Goal: Task Accomplishment & Management: Manage account settings

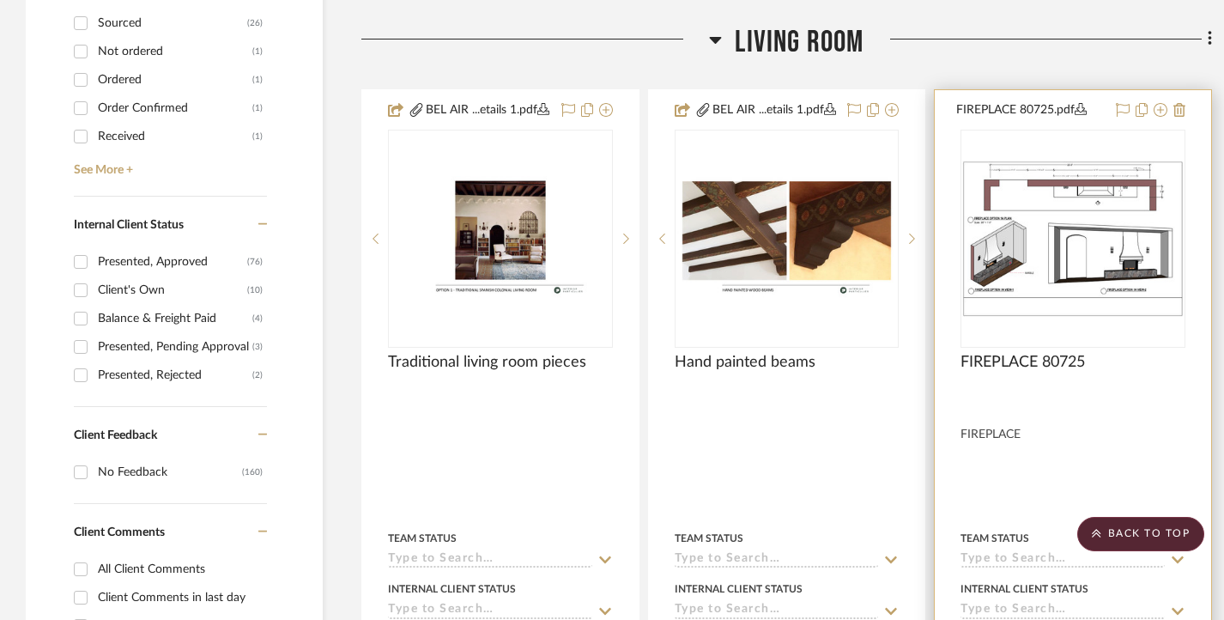
scroll to position [772, 0]
click at [1175, 113] on icon at bounding box center [1179, 109] width 12 height 14
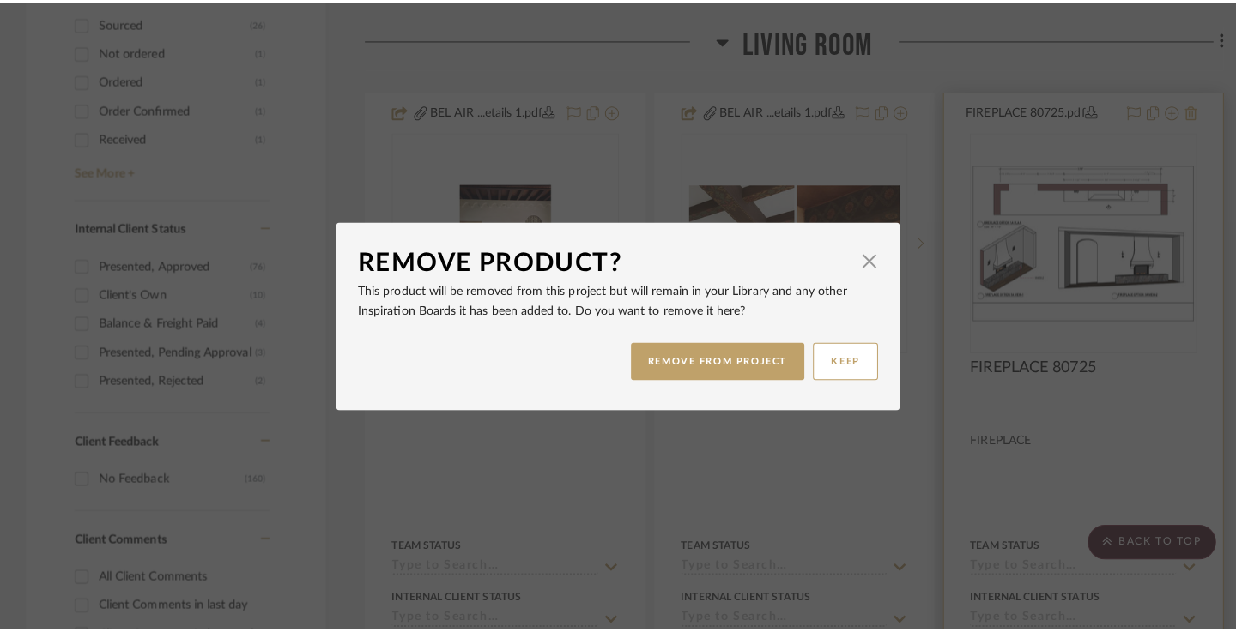
scroll to position [0, 0]
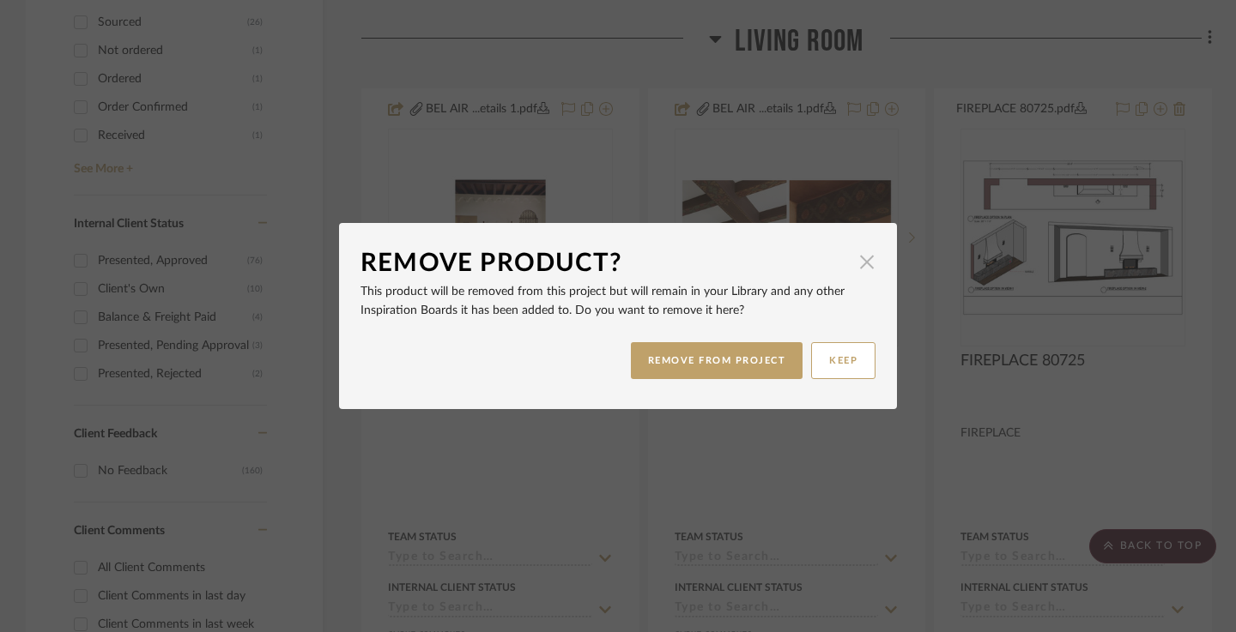
click at [864, 257] on span "button" at bounding box center [867, 262] width 34 height 34
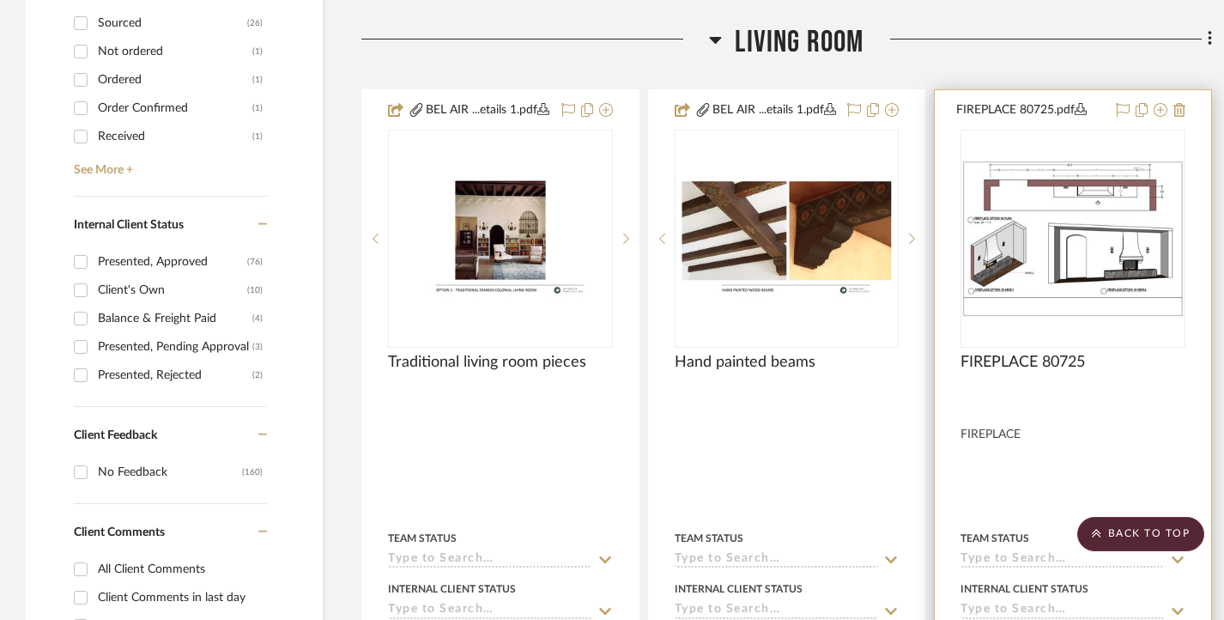
scroll to position [601, 0]
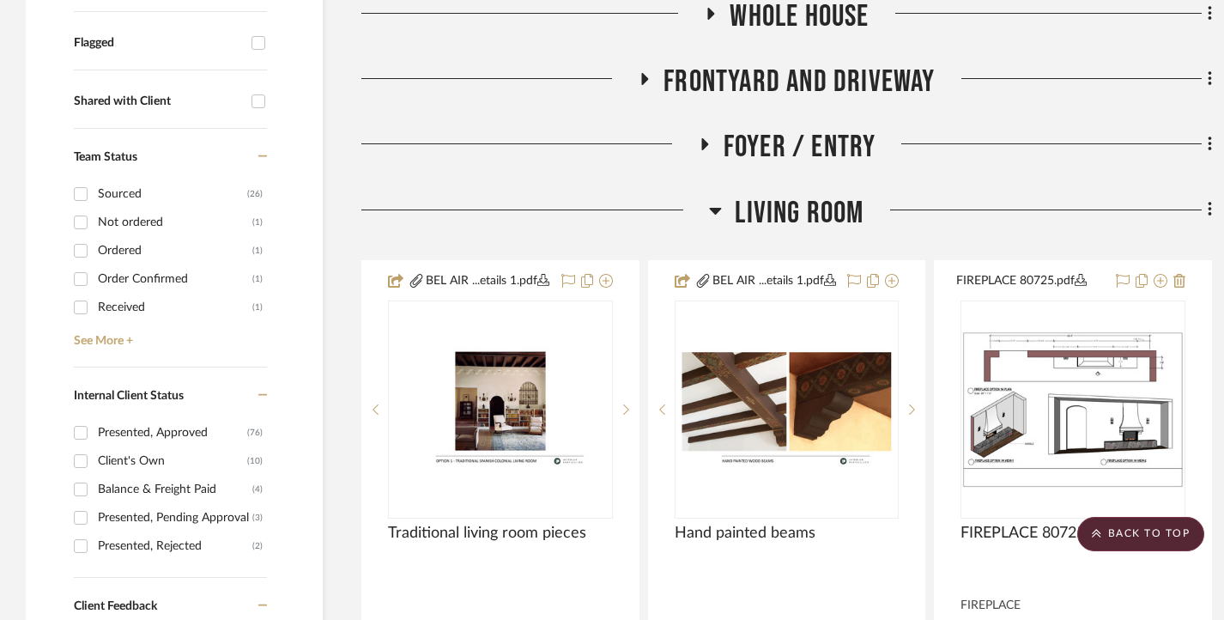
click at [1209, 210] on icon at bounding box center [1208, 210] width 3 height 15
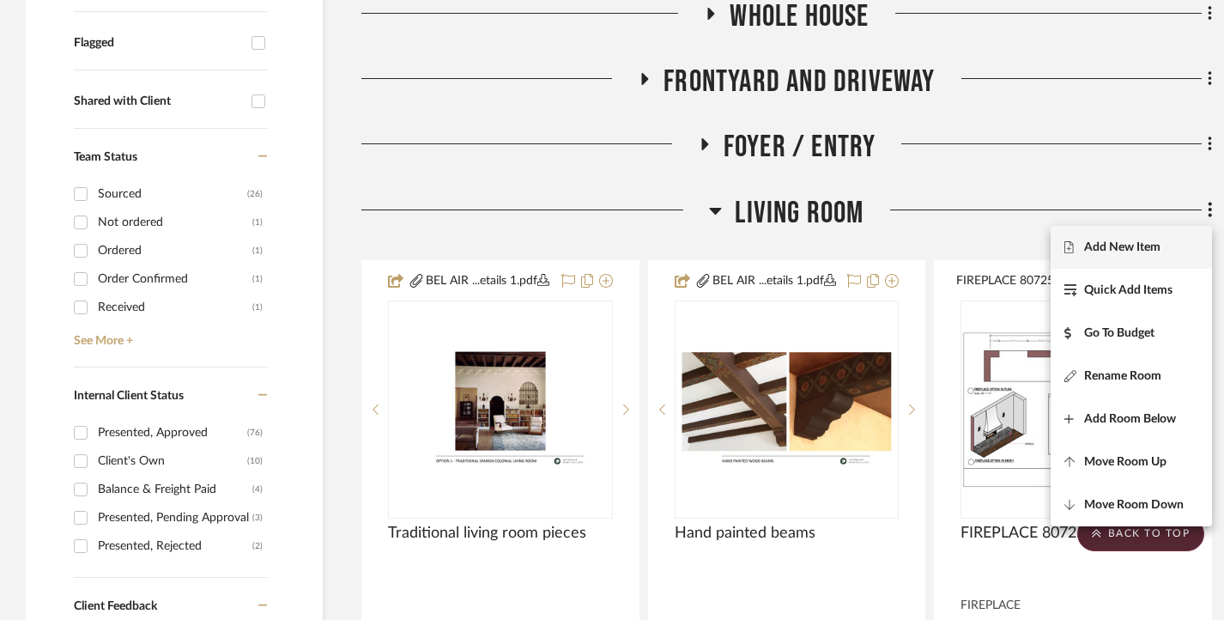
click at [1125, 242] on span "Add New Item" at bounding box center [1122, 246] width 76 height 15
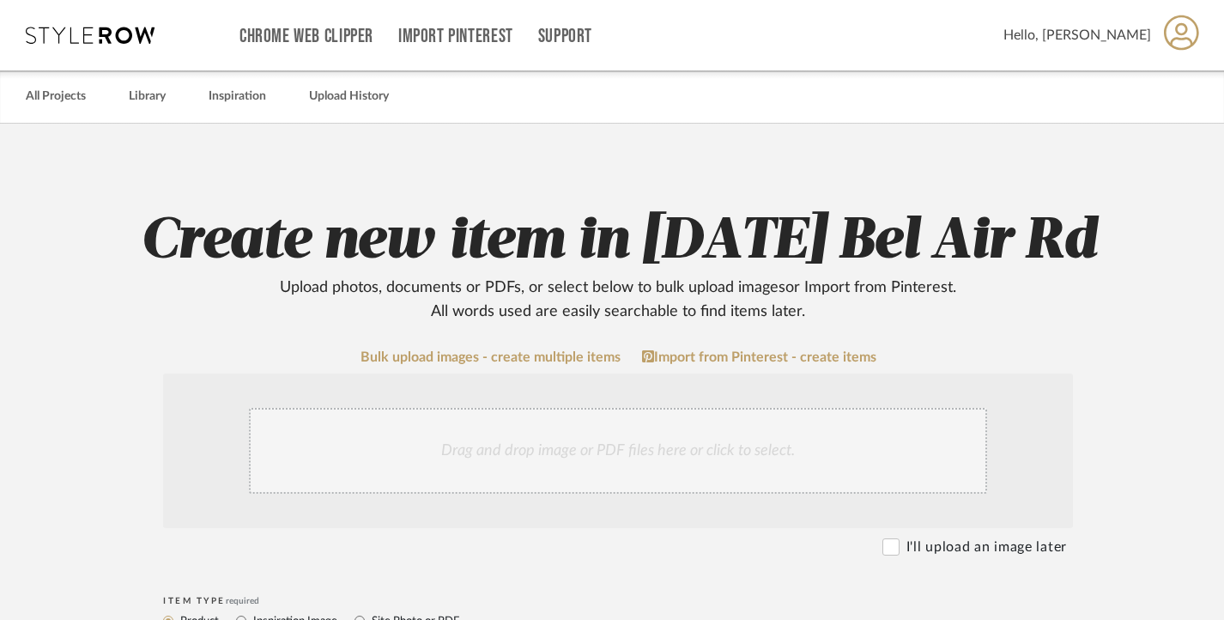
scroll to position [257, 0]
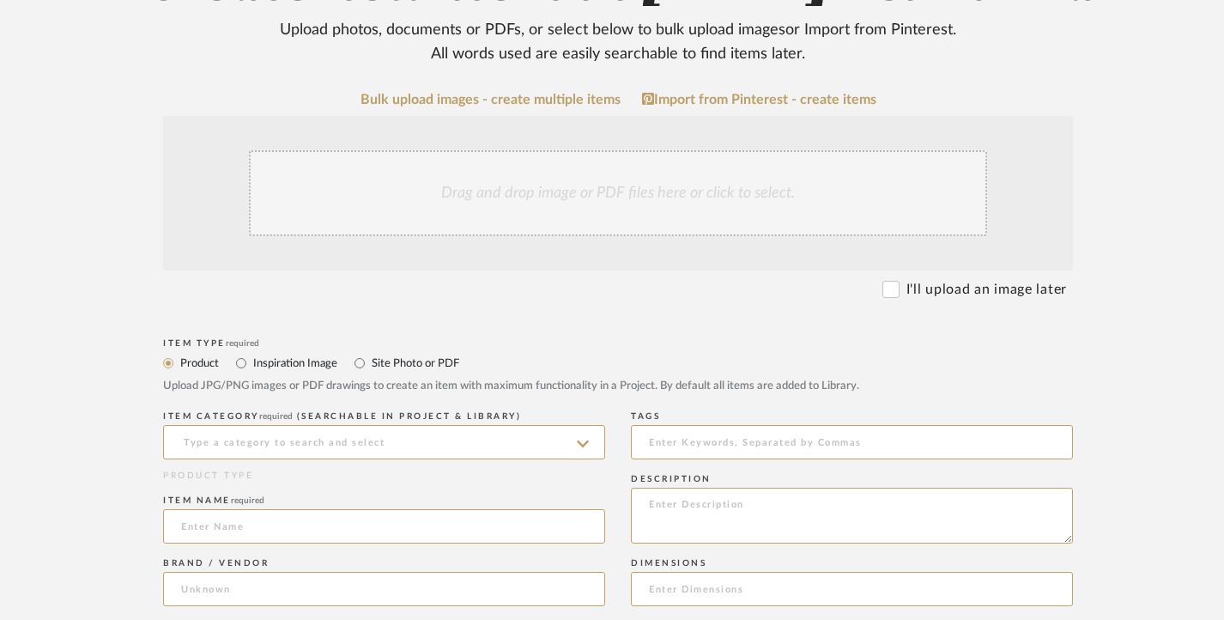
click at [372, 360] on label "Site Photo or PDF" at bounding box center [414, 363] width 89 height 19
click at [370, 360] on input "Site Photo or PDF" at bounding box center [359, 363] width 21 height 21
radio input "true"
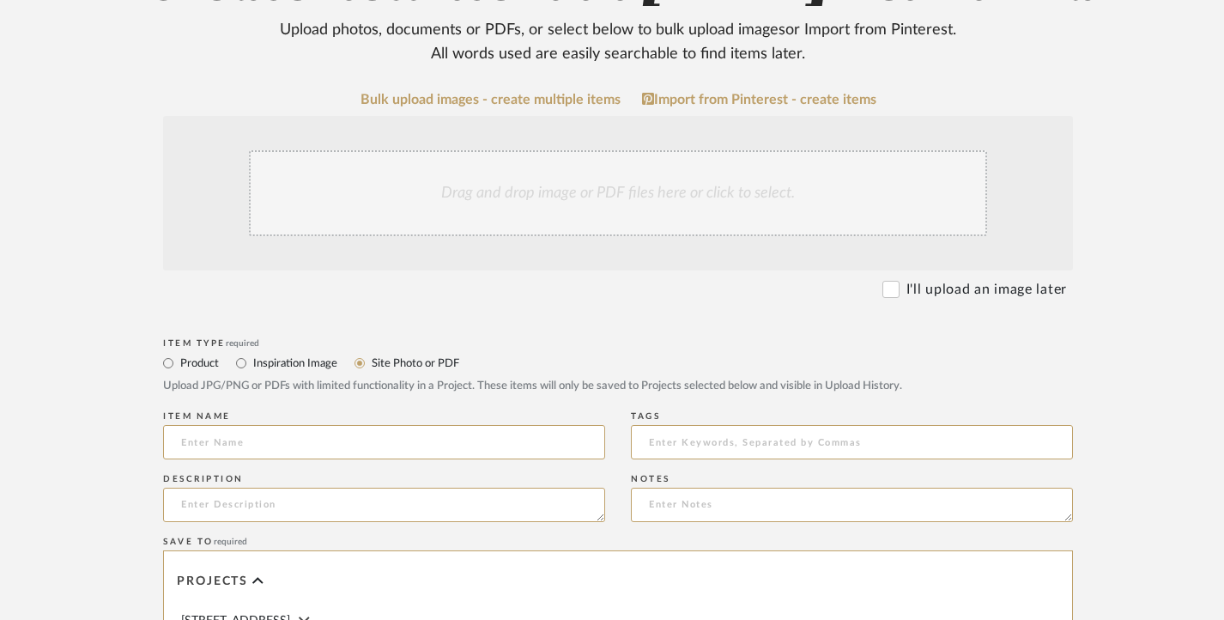
click at [532, 190] on div "Drag and drop image or PDF files here or click to select." at bounding box center [618, 193] width 738 height 86
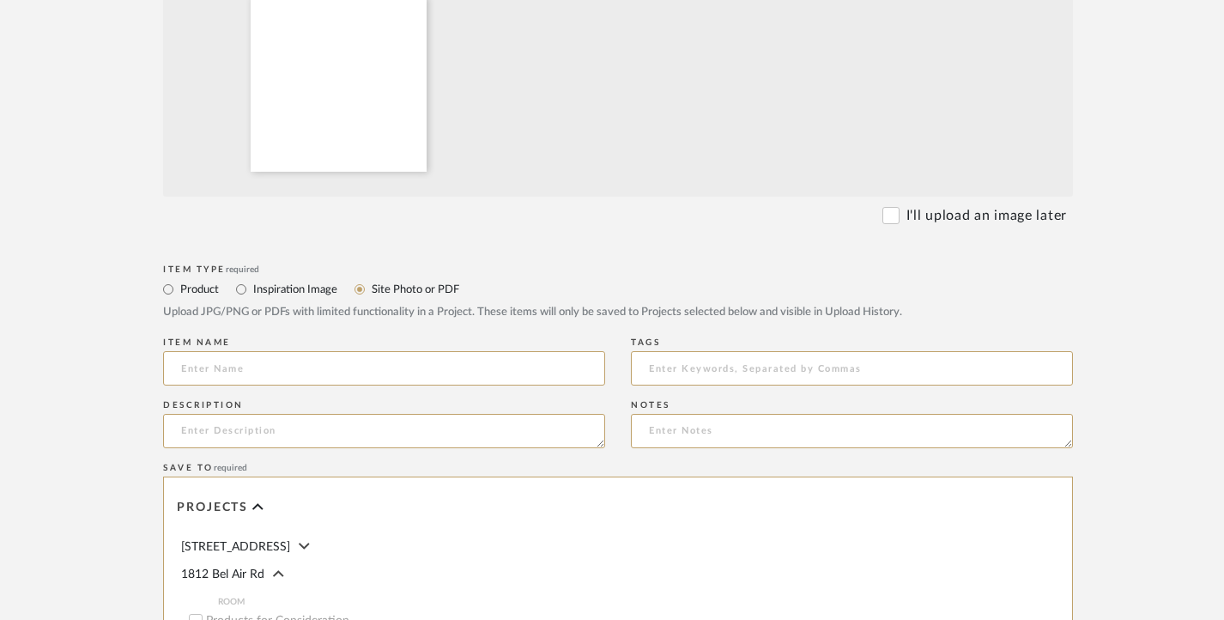
scroll to position [515, 0]
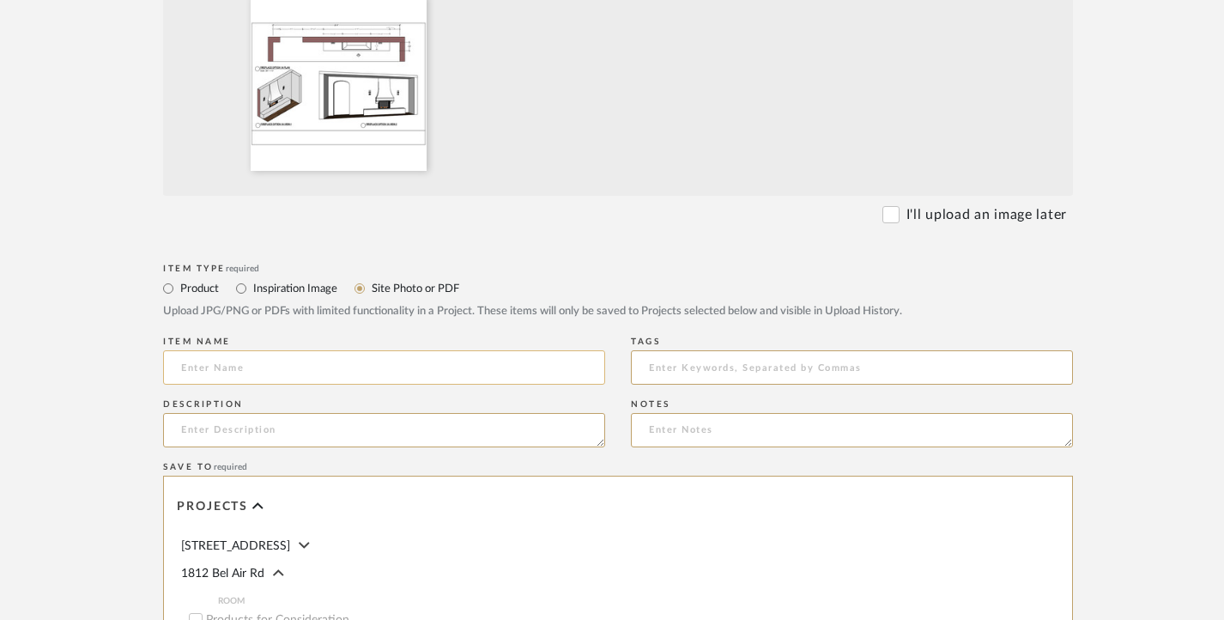
click at [318, 364] on input at bounding box center [384, 367] width 442 height 34
click at [272, 363] on input at bounding box center [384, 367] width 442 height 34
paste input "FIREPLACE OPTION 1 A&B [DATE]"
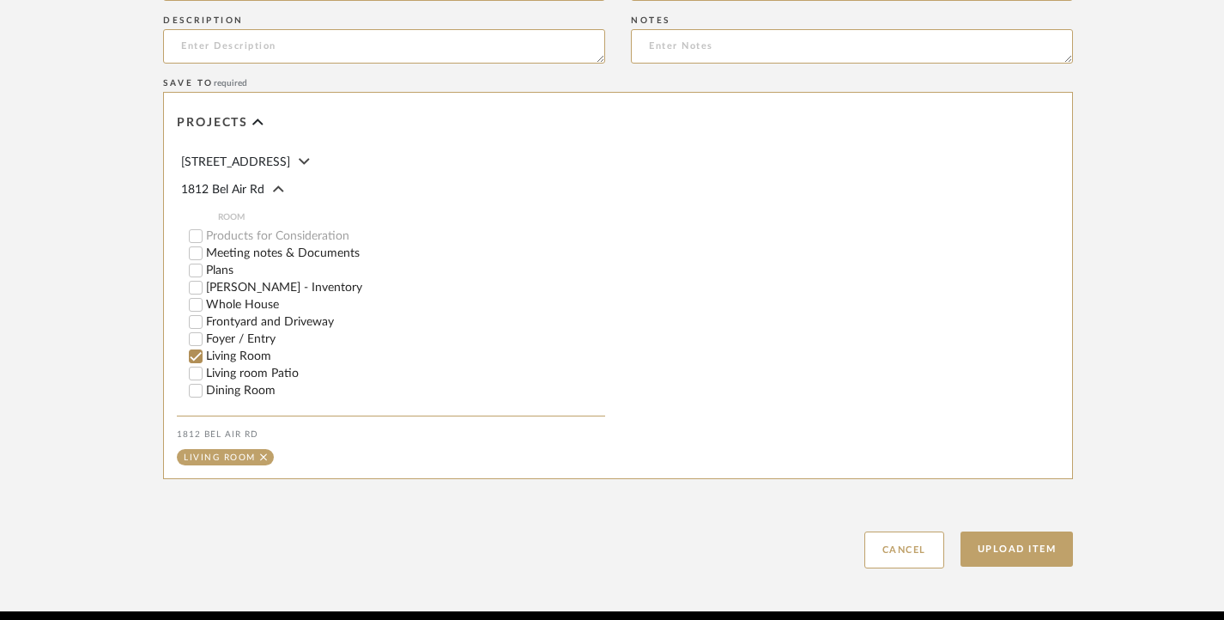
scroll to position [944, 0]
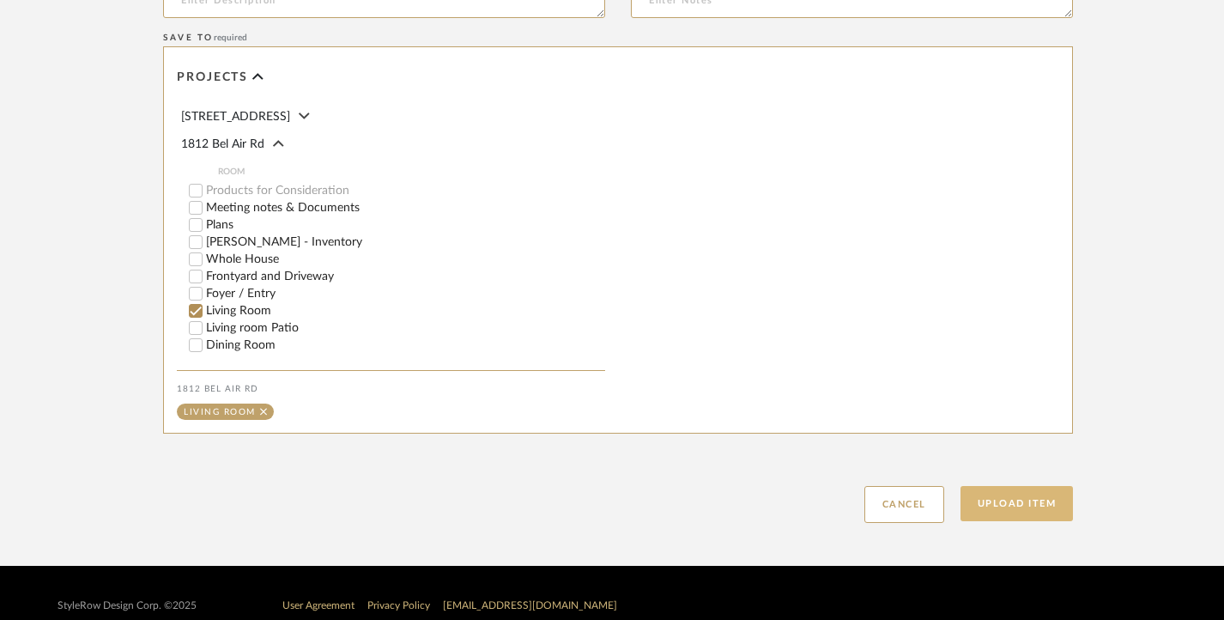
type input "FIREPLACE OPTION 1 A&B [DATE]"
click at [1030, 497] on button "Upload Item" at bounding box center [1016, 503] width 113 height 35
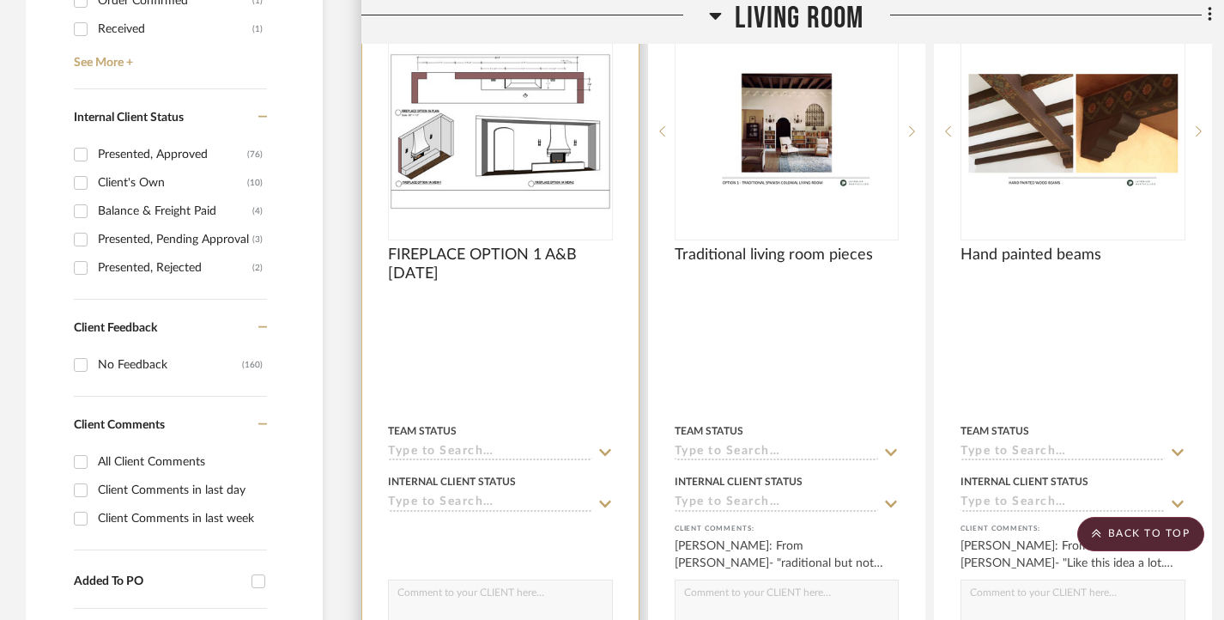
scroll to position [880, 0]
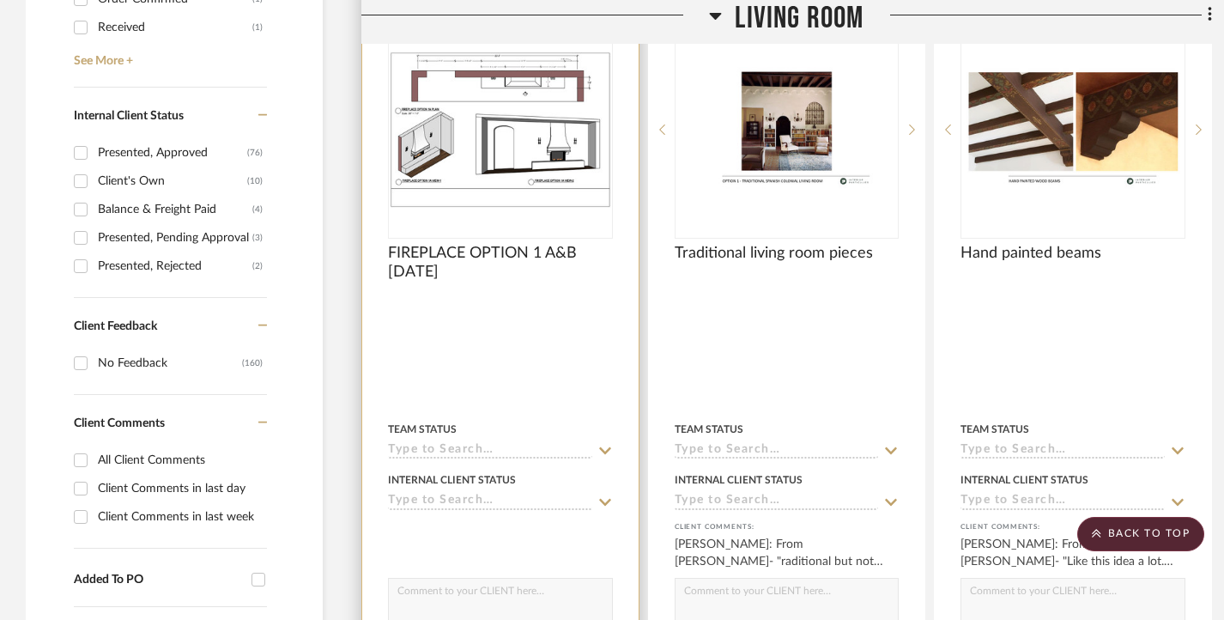
click at [461, 360] on div at bounding box center [500, 356] width 276 height 751
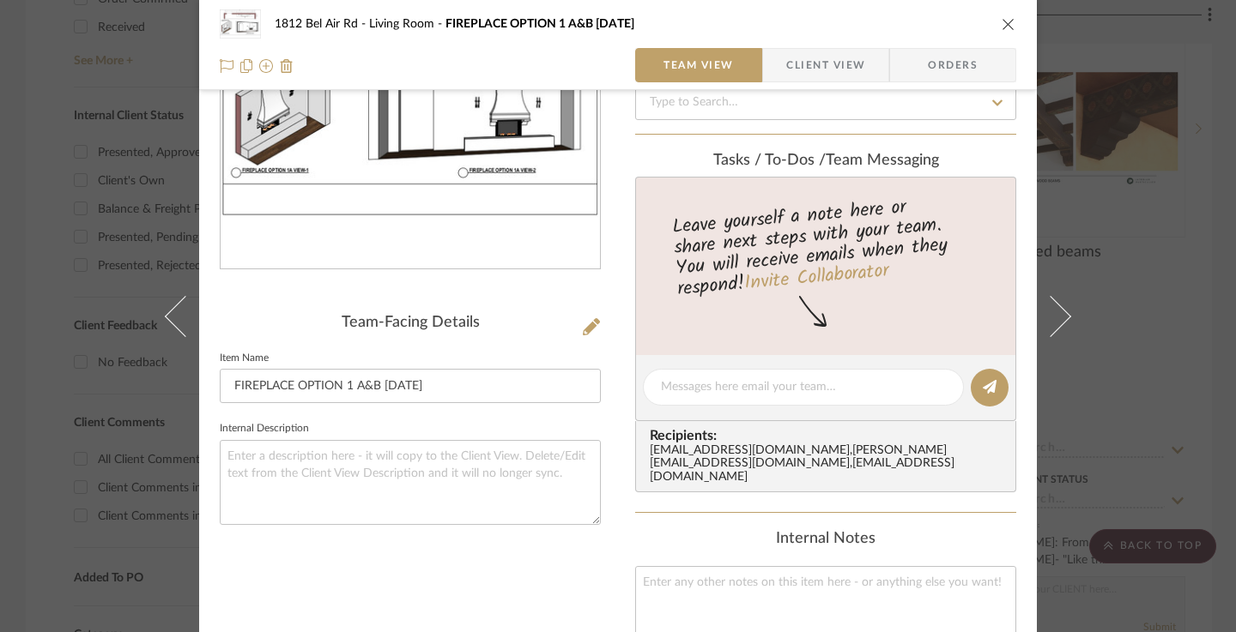
scroll to position [343, 0]
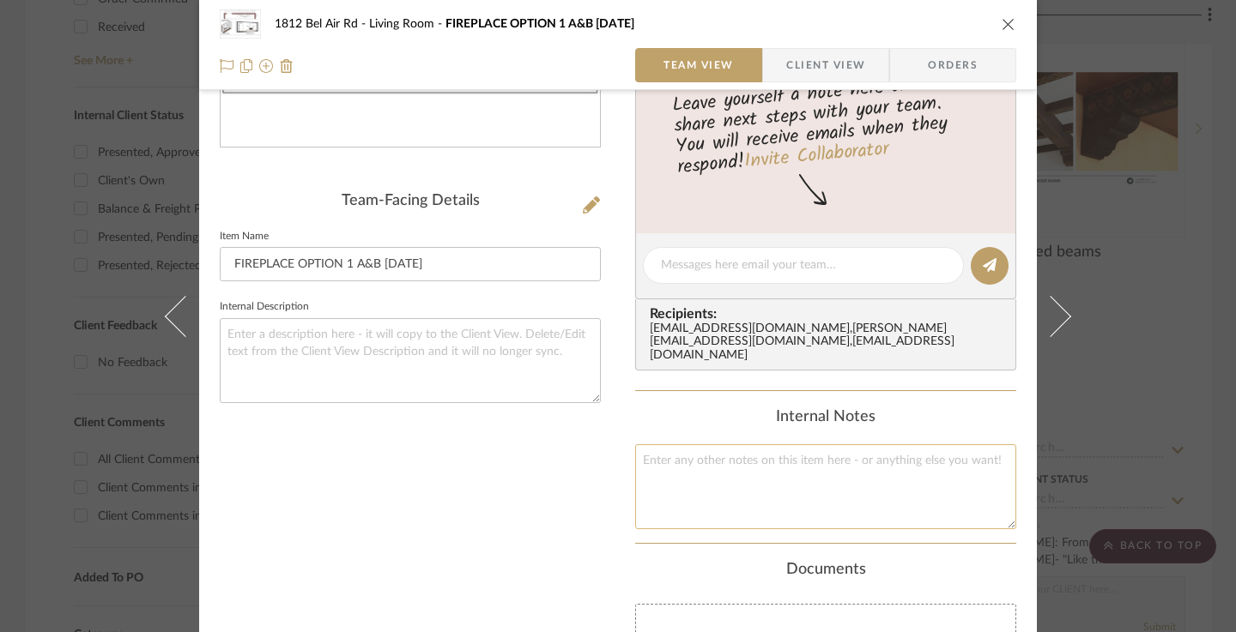
click at [681, 469] on textarea at bounding box center [825, 487] width 381 height 85
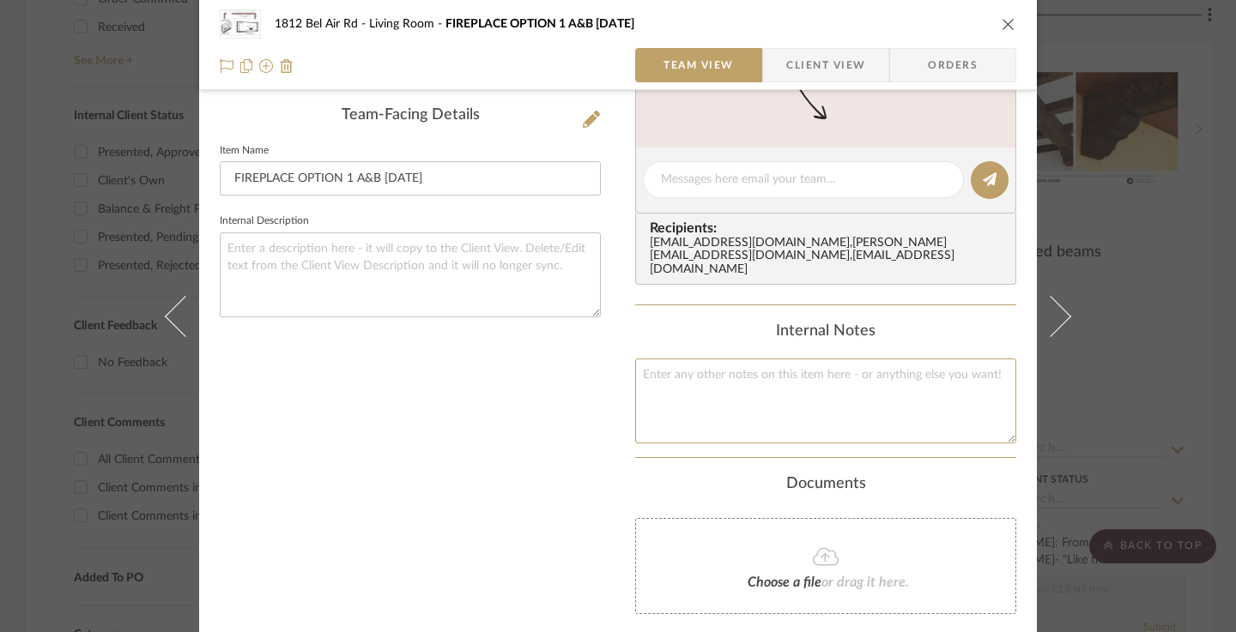
scroll to position [257, 0]
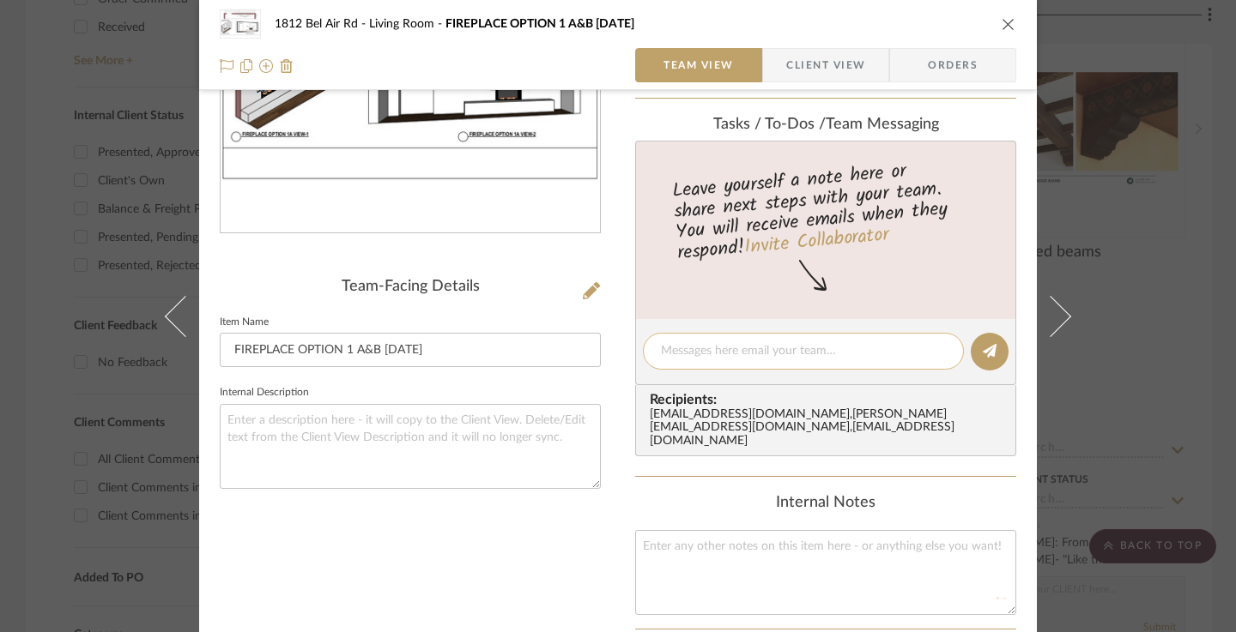
click at [715, 358] on textarea at bounding box center [803, 351] width 285 height 18
type textarea "F"
type textarea "Updated drawing for Fireplace Option 1 A&B"
click at [983, 349] on icon at bounding box center [990, 351] width 14 height 14
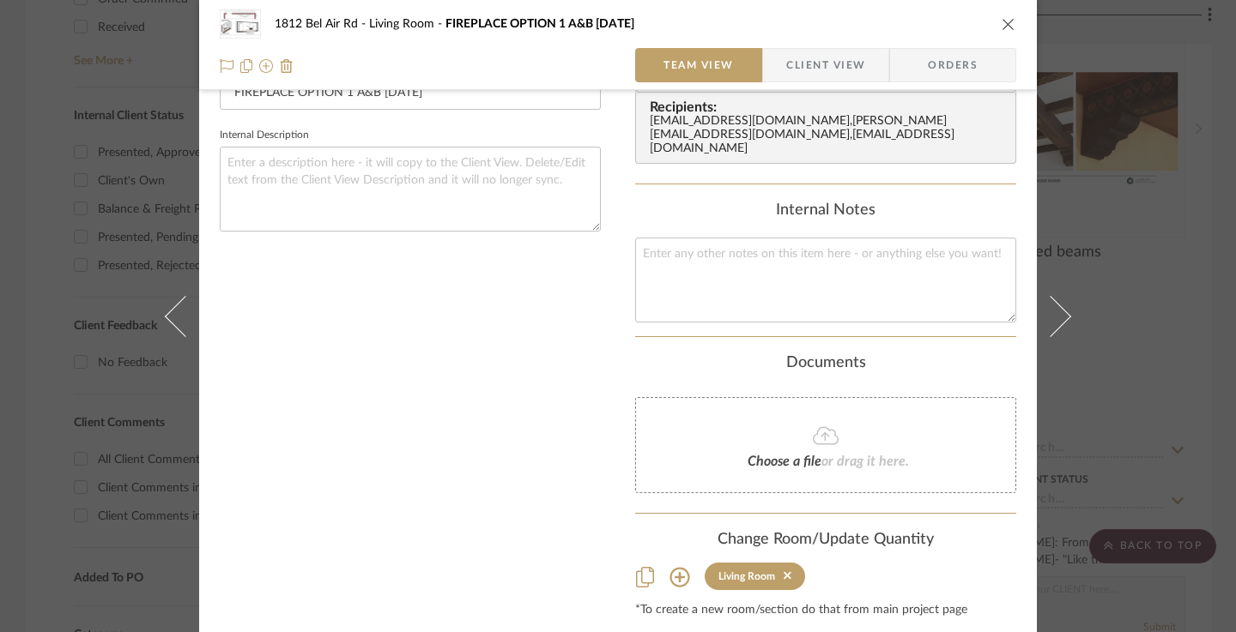
scroll to position [0, 0]
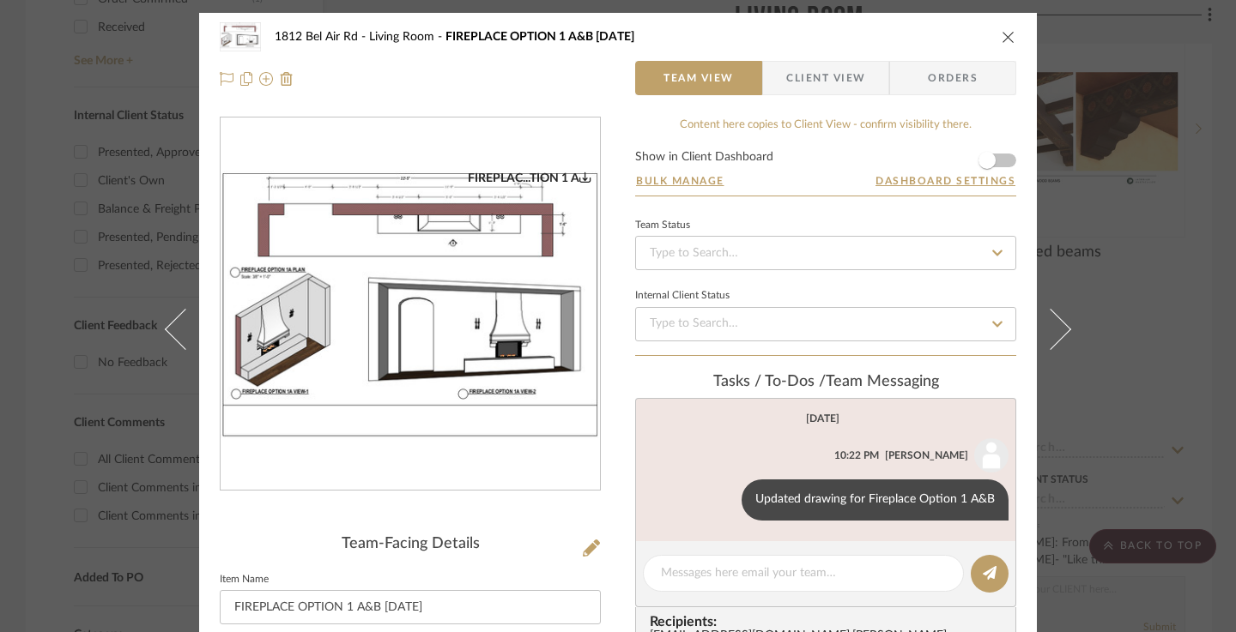
click at [0, 266] on div "1812 Bel Air Rd Living Room FIREPLACE OPTION 1 A&B [DATE] Team View Client View…" at bounding box center [618, 316] width 1236 height 632
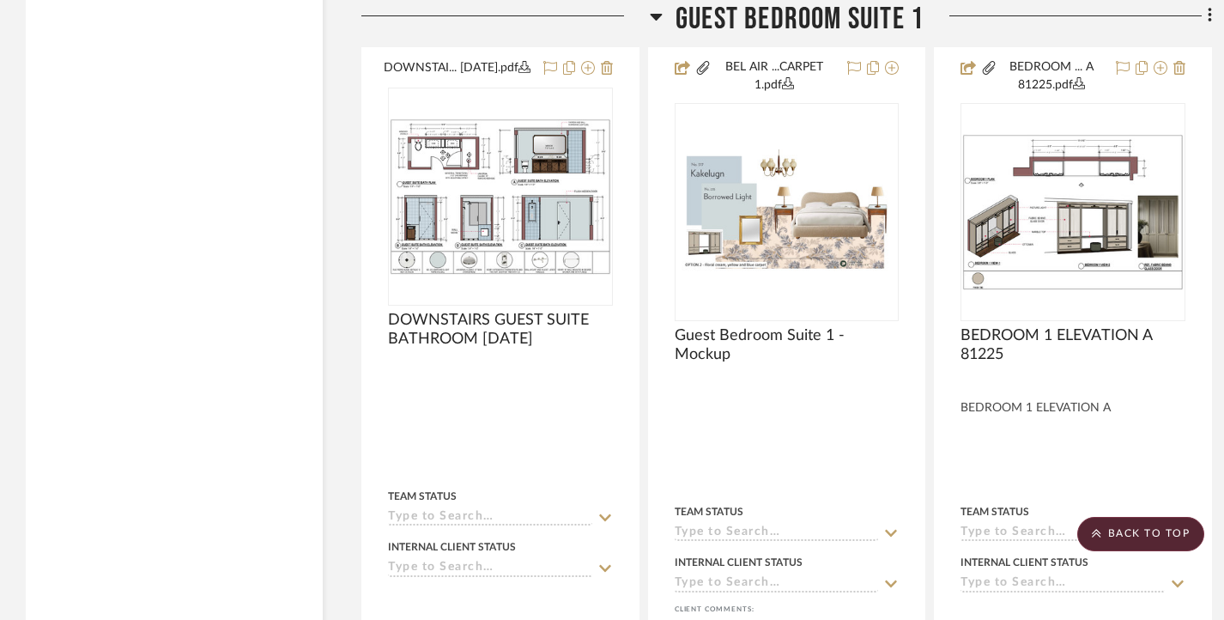
scroll to position [16069, 0]
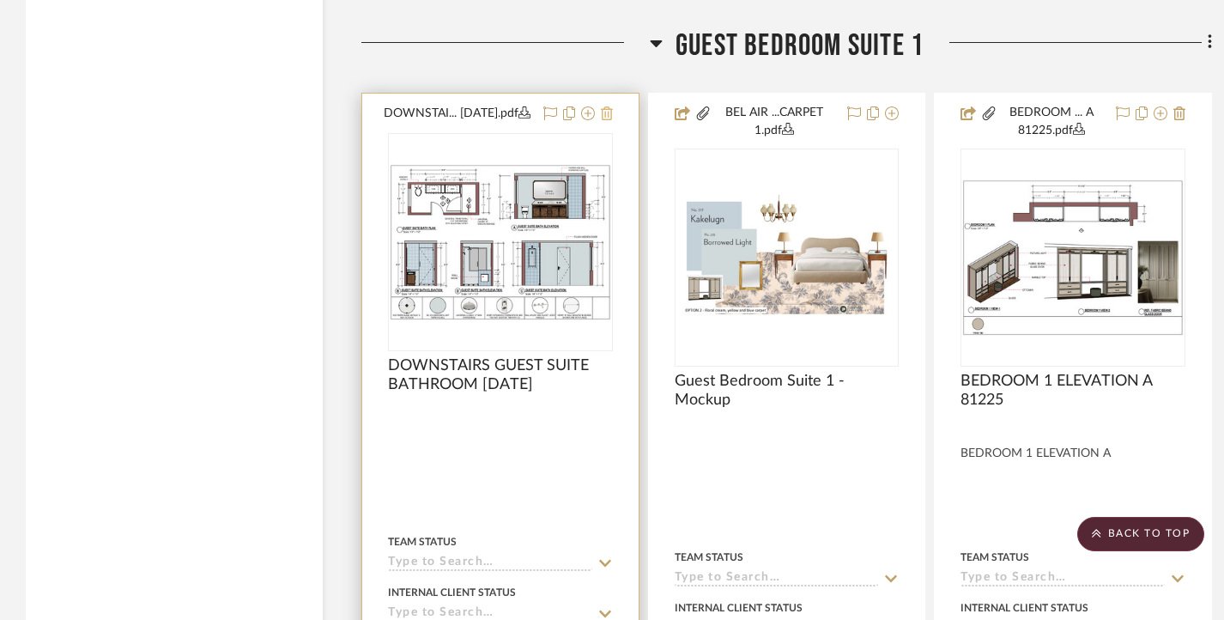
click at [610, 120] on icon at bounding box center [607, 113] width 12 height 14
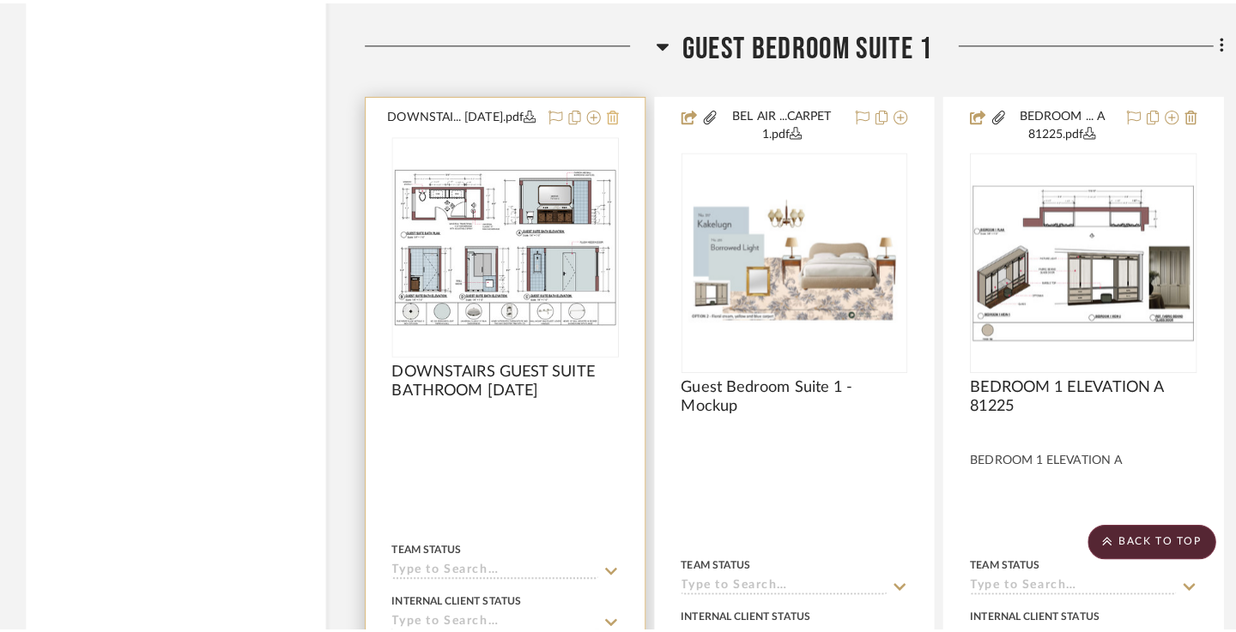
scroll to position [0, 0]
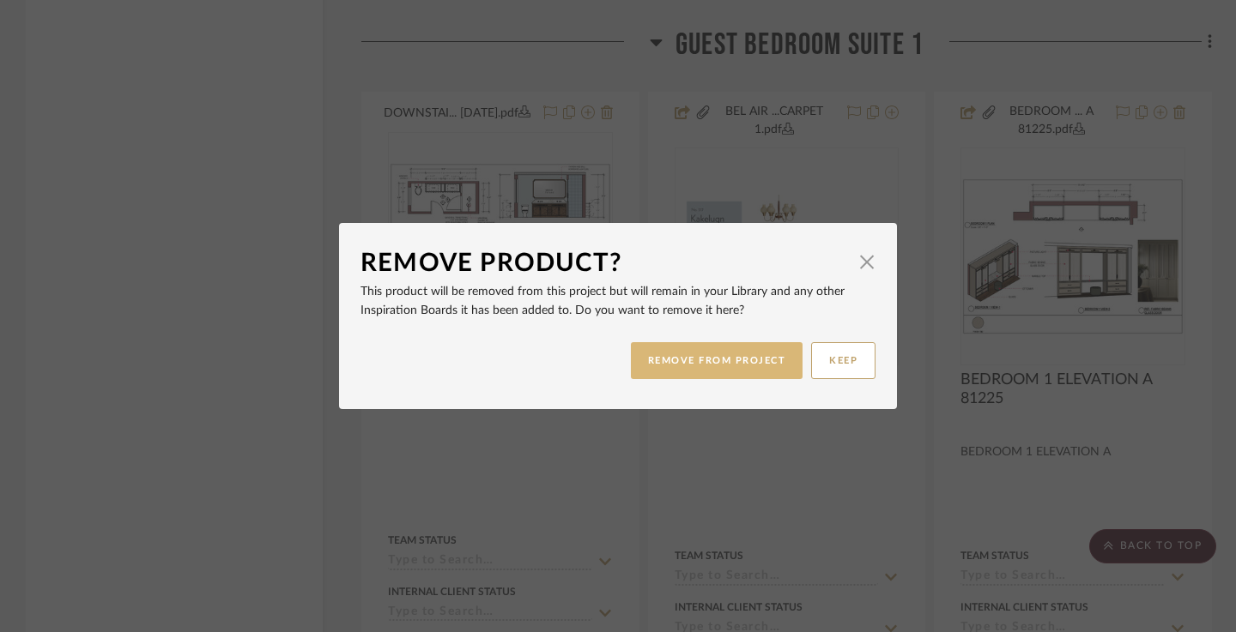
click at [733, 366] on button "REMOVE FROM PROJECT" at bounding box center [717, 360] width 172 height 37
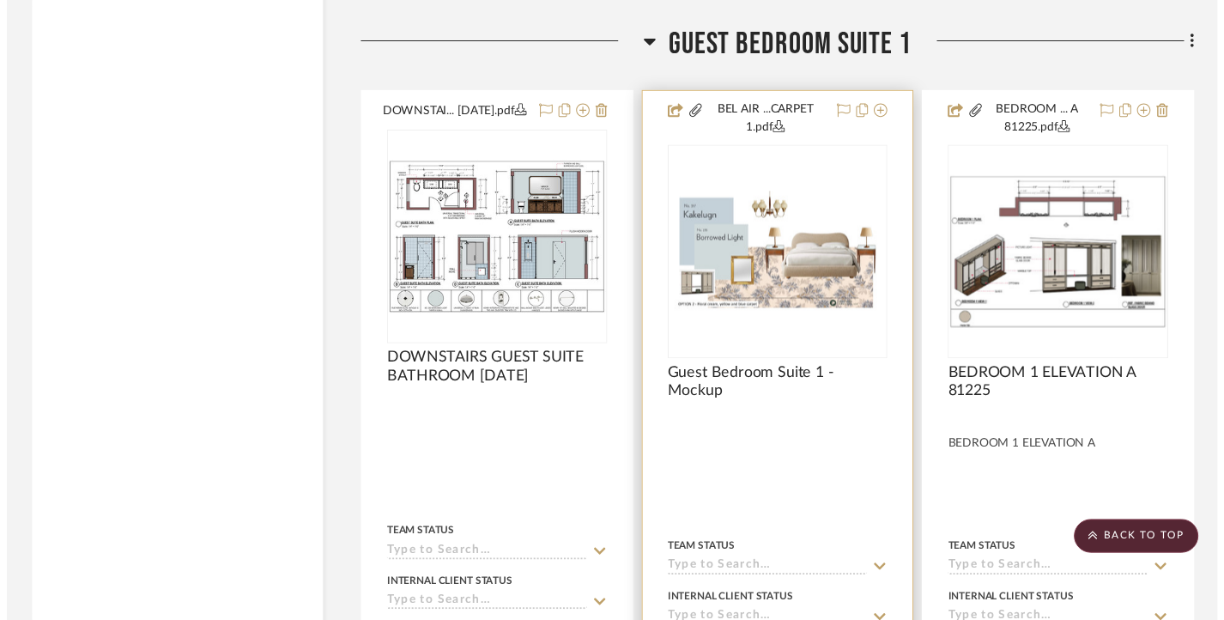
scroll to position [16069, 0]
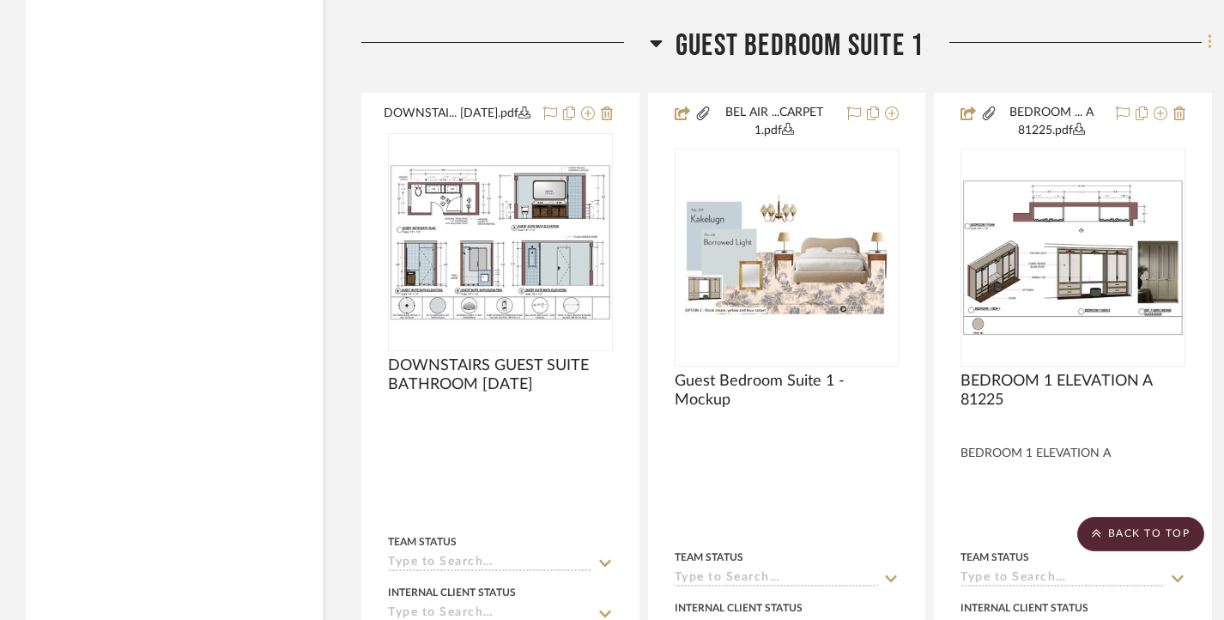
click at [1208, 51] on icon at bounding box center [1209, 42] width 5 height 19
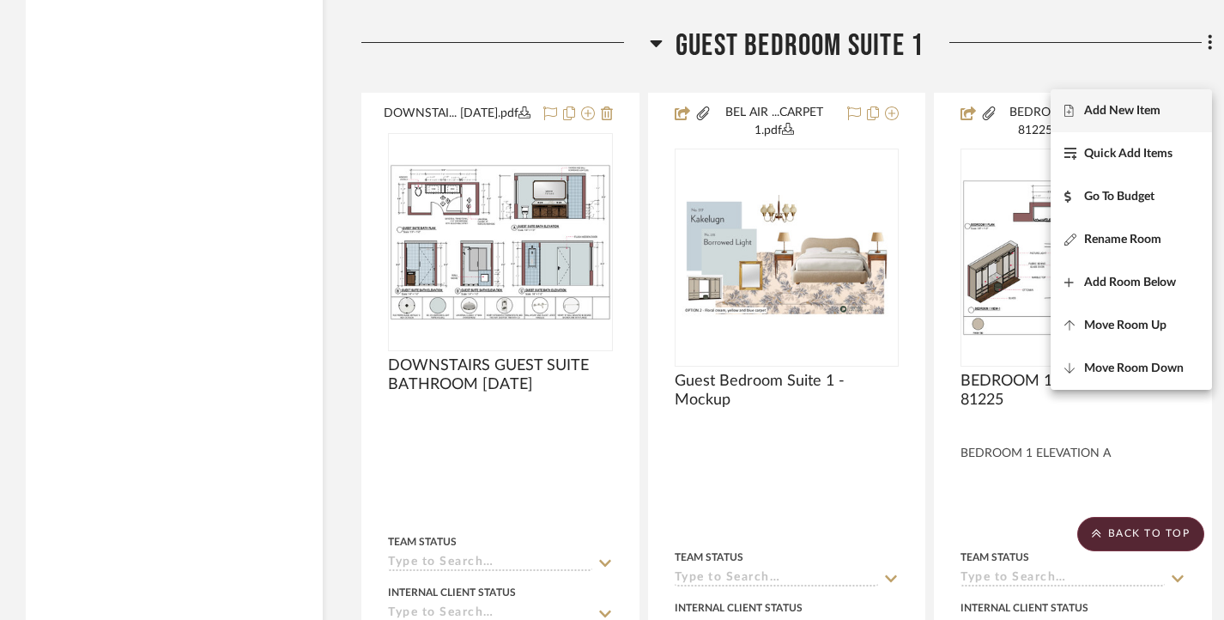
click at [1125, 109] on span "Add New Item" at bounding box center [1122, 111] width 76 height 15
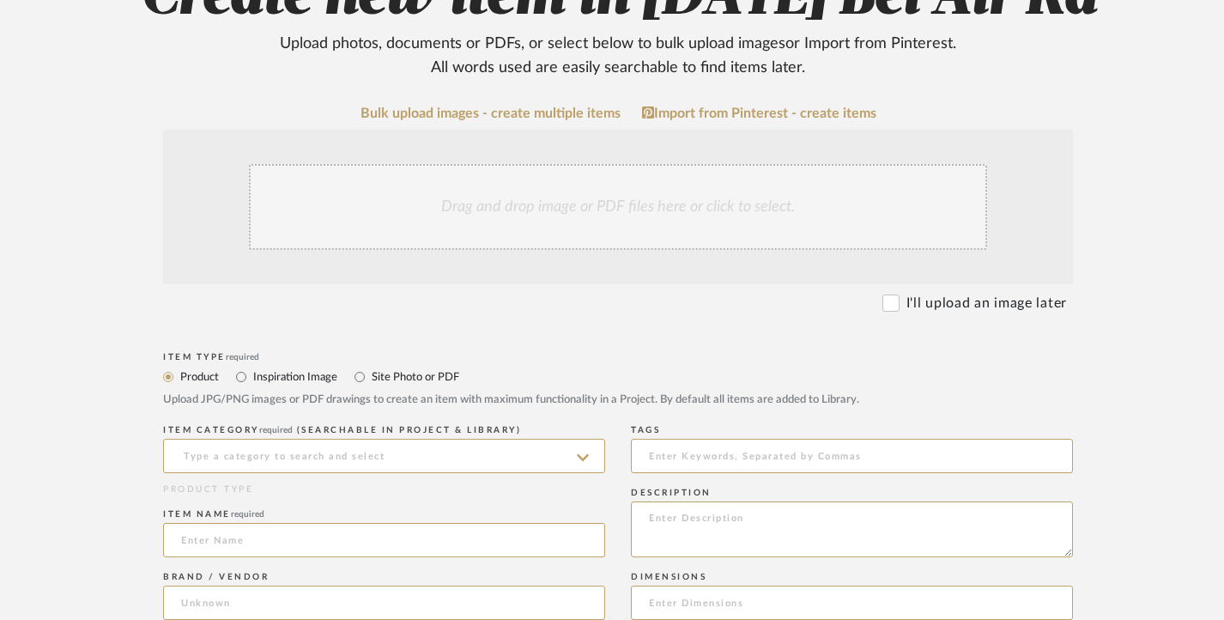
scroll to position [257, 0]
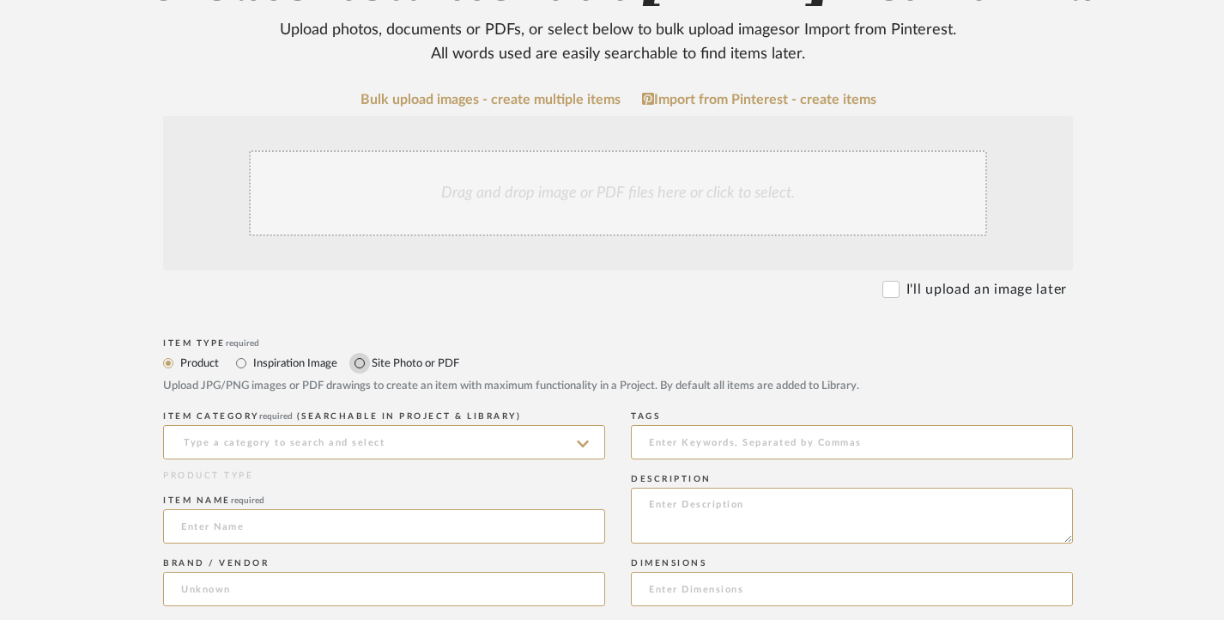
click at [366, 362] on input "Site Photo or PDF" at bounding box center [359, 363] width 21 height 21
radio input "true"
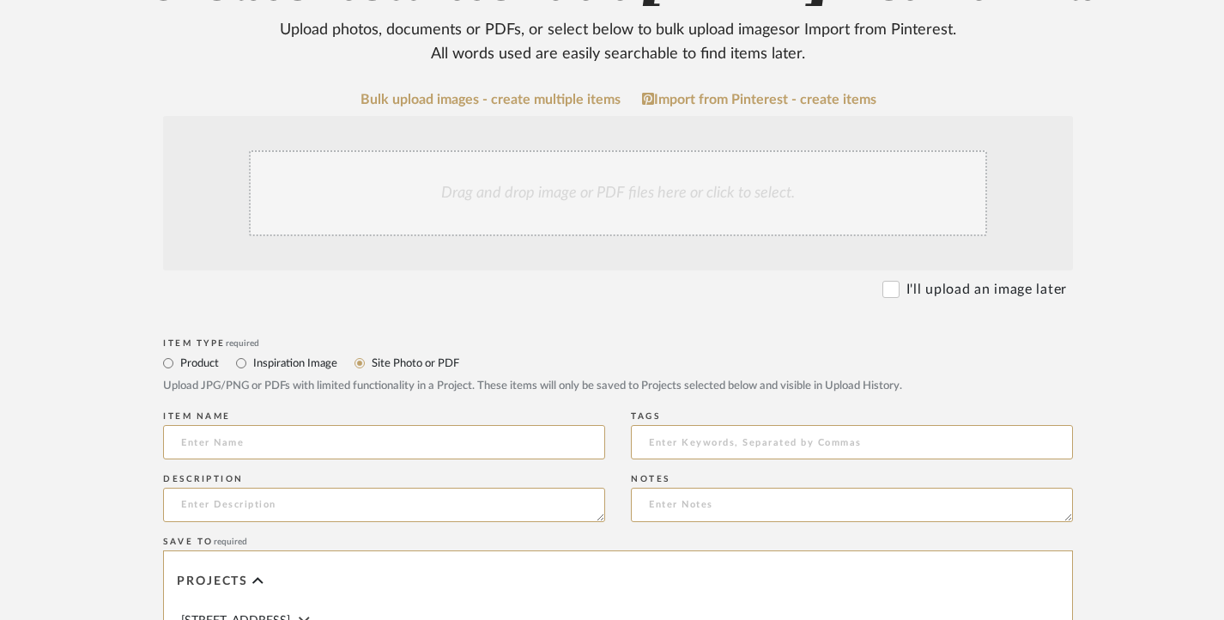
click at [503, 184] on div "Drag and drop image or PDF files here or click to select." at bounding box center [618, 193] width 738 height 86
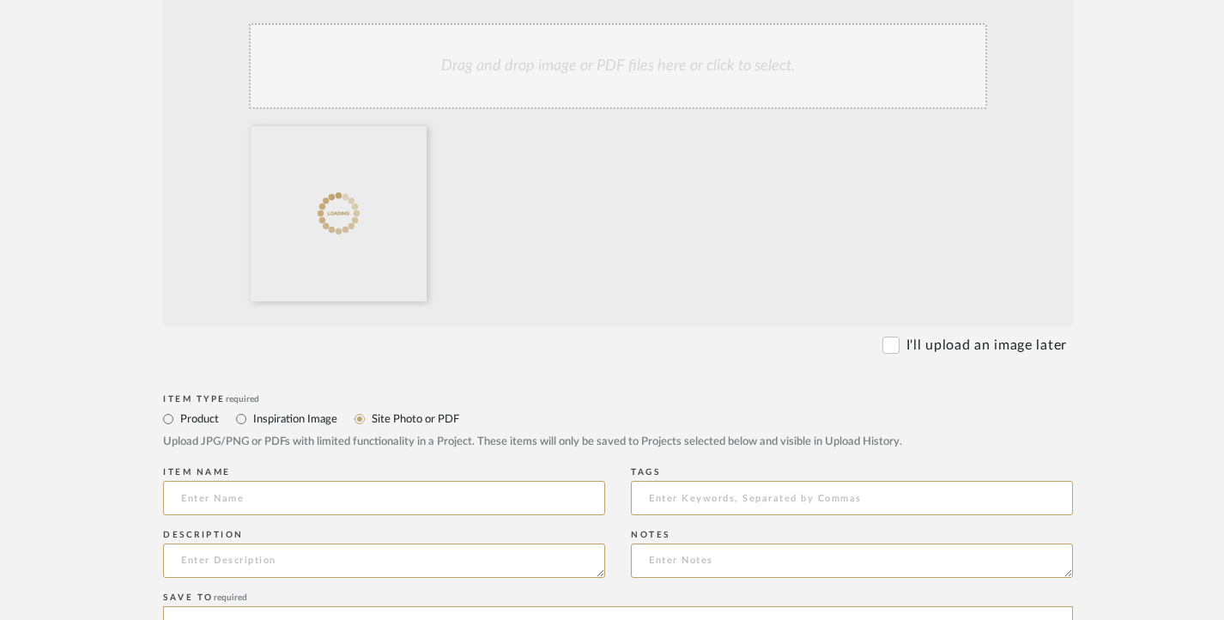
scroll to position [429, 0]
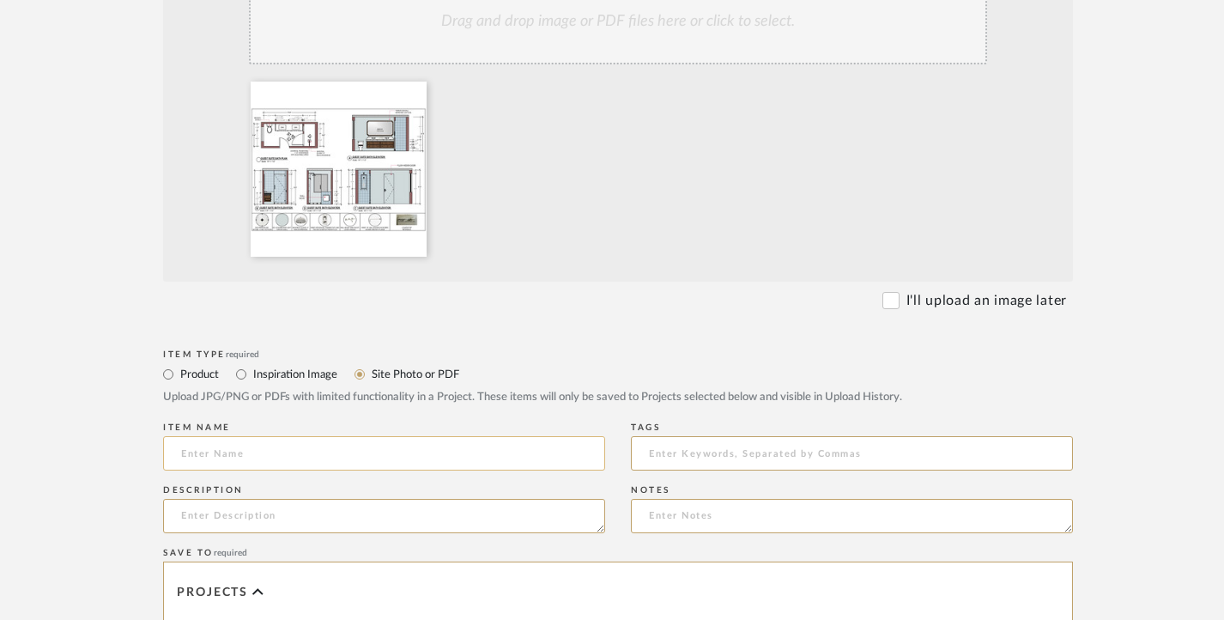
click at [242, 443] on input at bounding box center [384, 453] width 442 height 34
paste input "DOWNSTAIRS GUEST SUITE BATHROOM [DATE]"
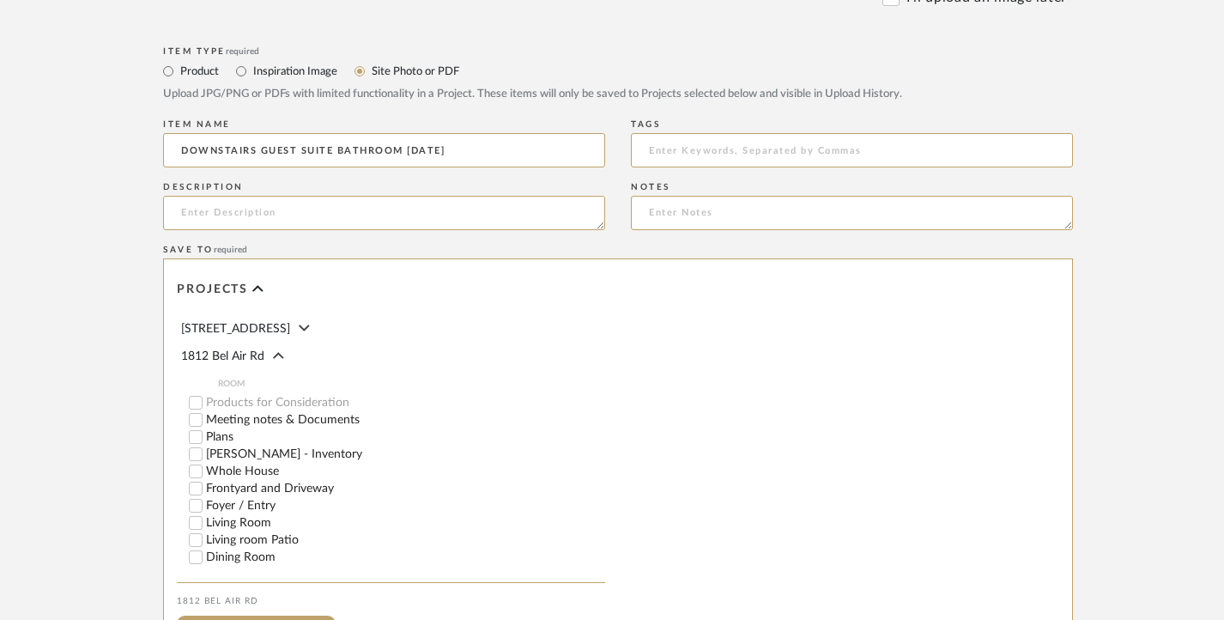
scroll to position [969, 0]
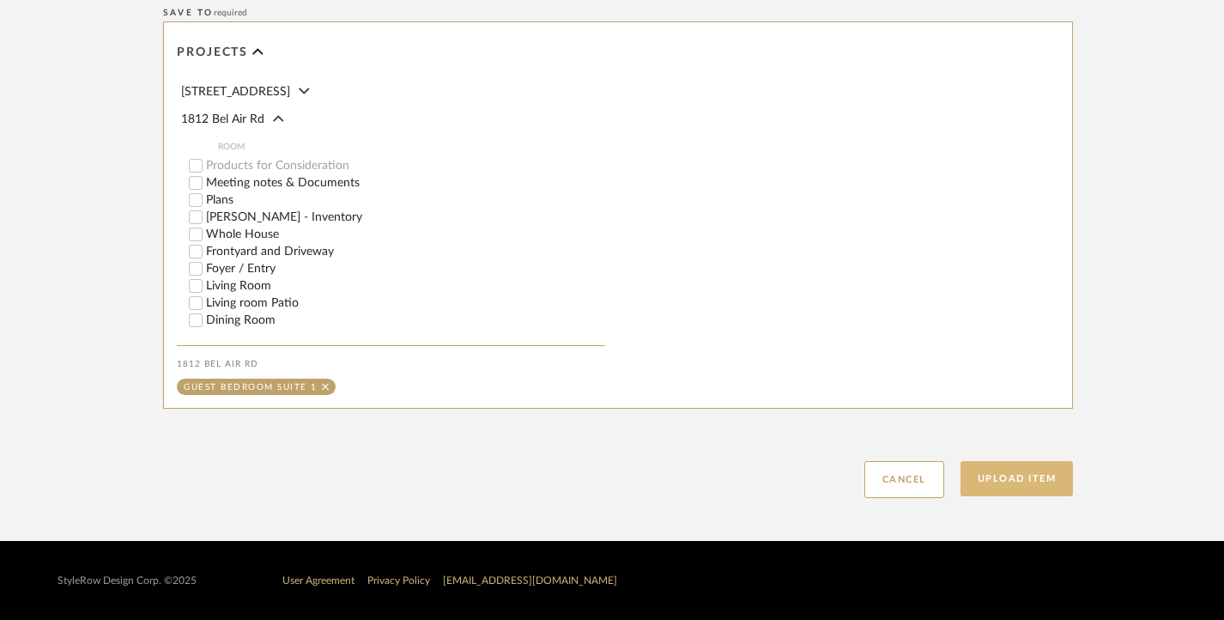
type input "DOWNSTAIRS GUEST SUITE BATHROOM [DATE]"
click at [1040, 473] on button "Upload Item" at bounding box center [1016, 478] width 113 height 35
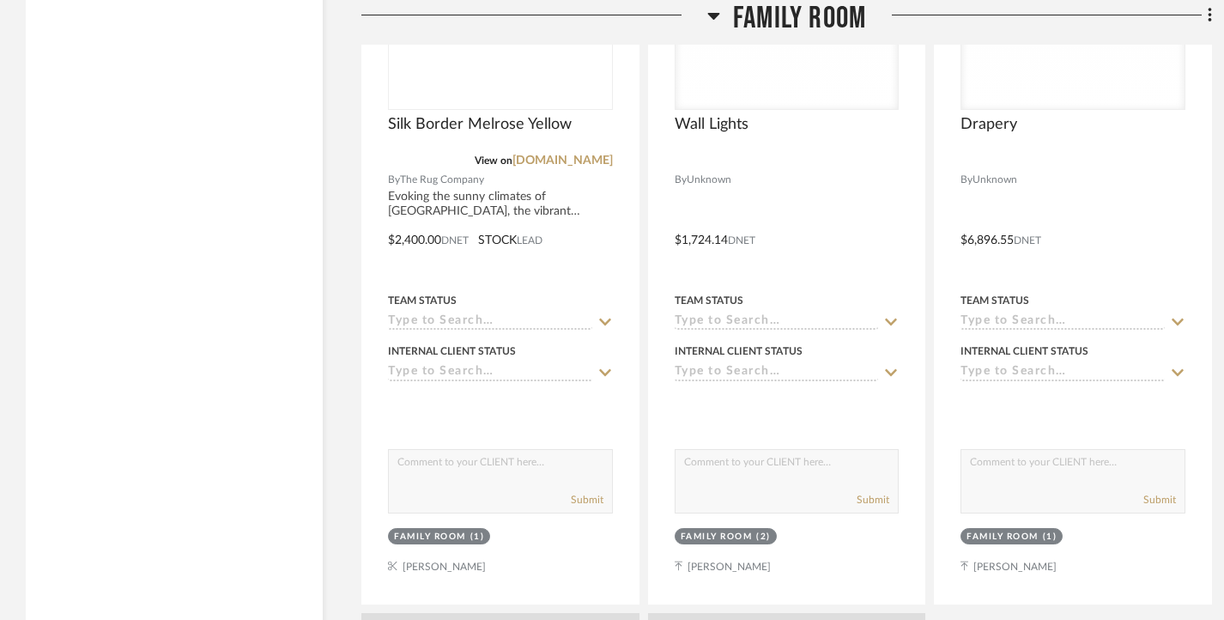
scroll to position [6173, 0]
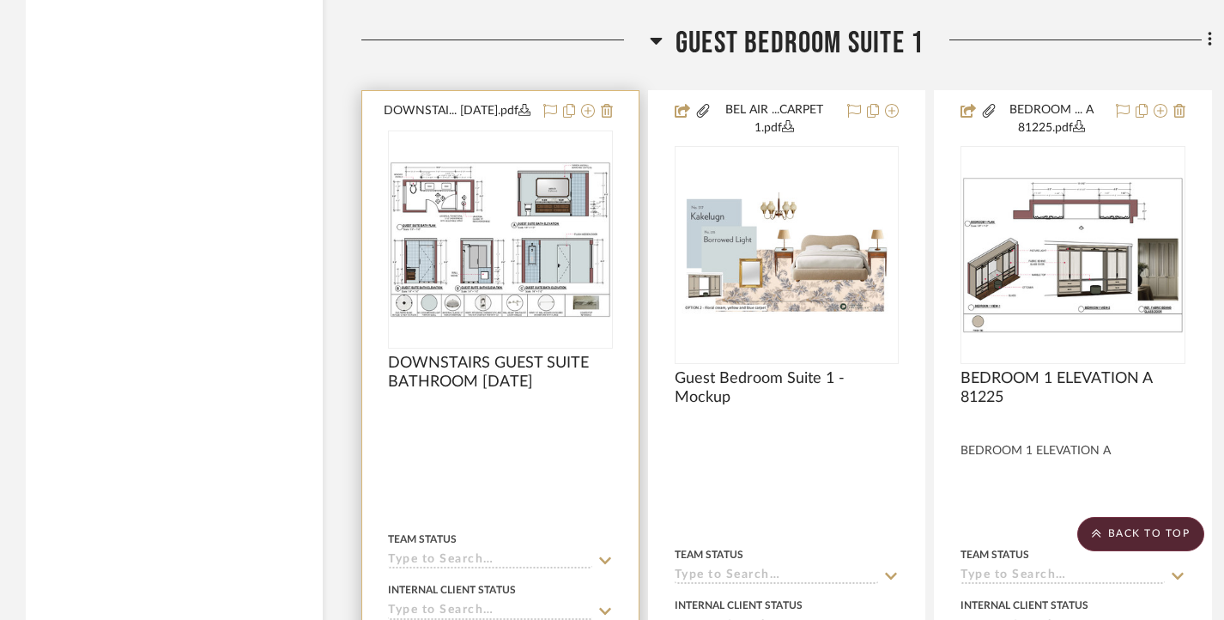
click at [538, 305] on img "0" at bounding box center [500, 239] width 221 height 156
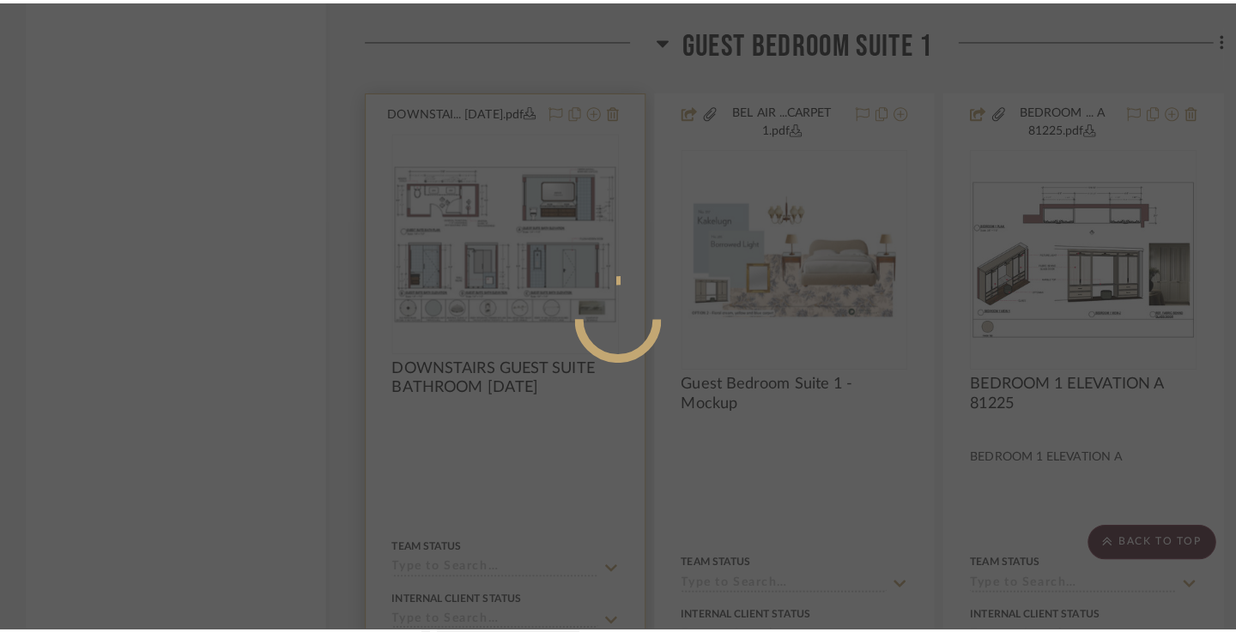
scroll to position [0, 0]
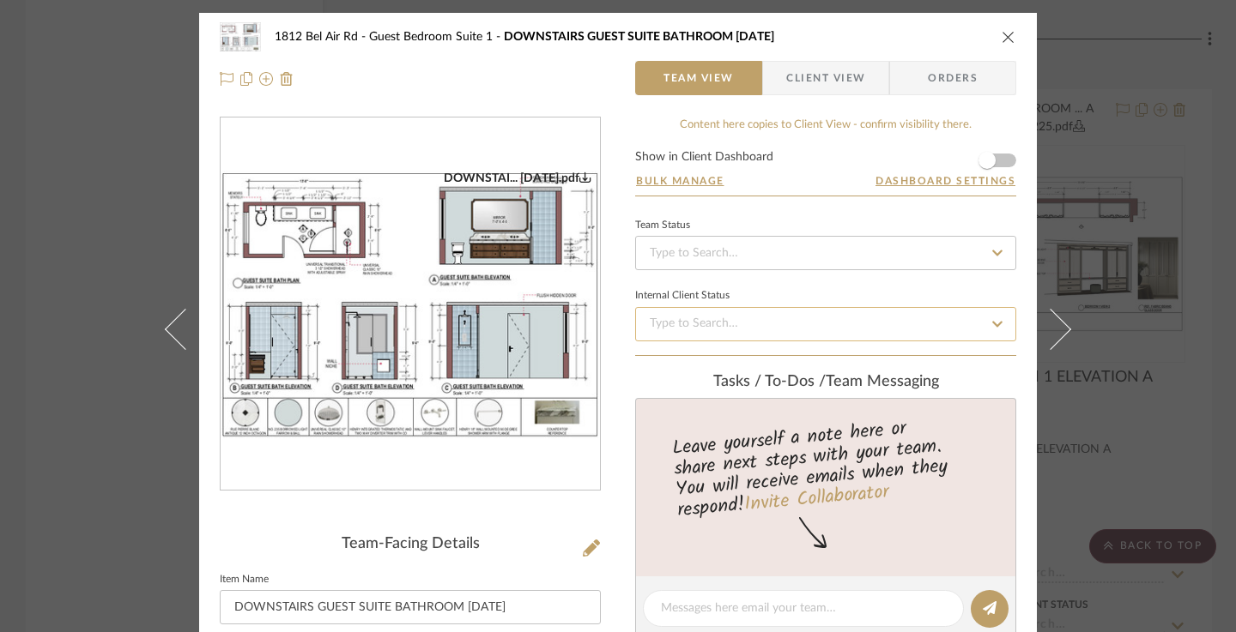
click at [735, 318] on input at bounding box center [825, 324] width 381 height 34
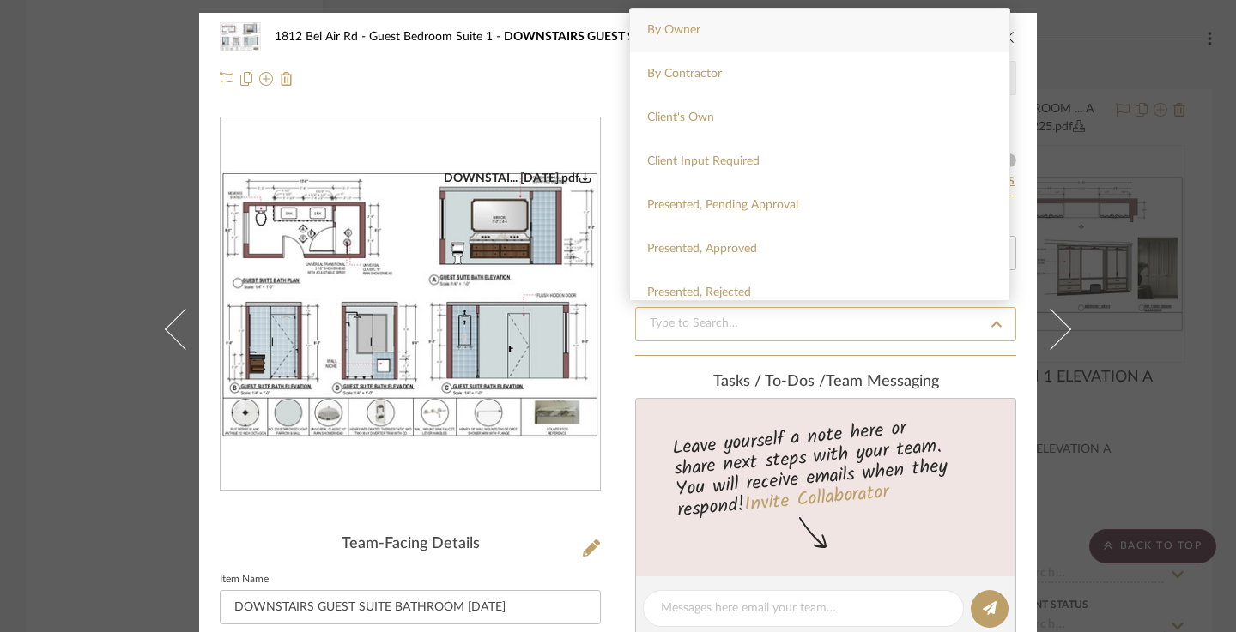
click at [728, 318] on input at bounding box center [825, 324] width 381 height 34
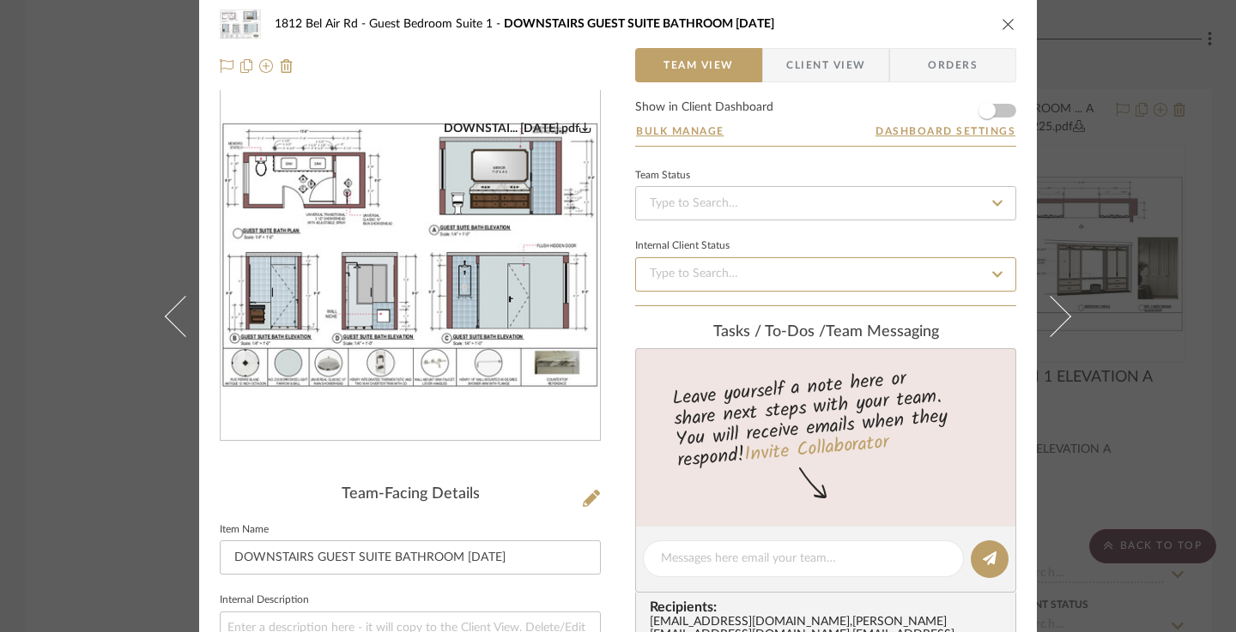
scroll to position [172, 0]
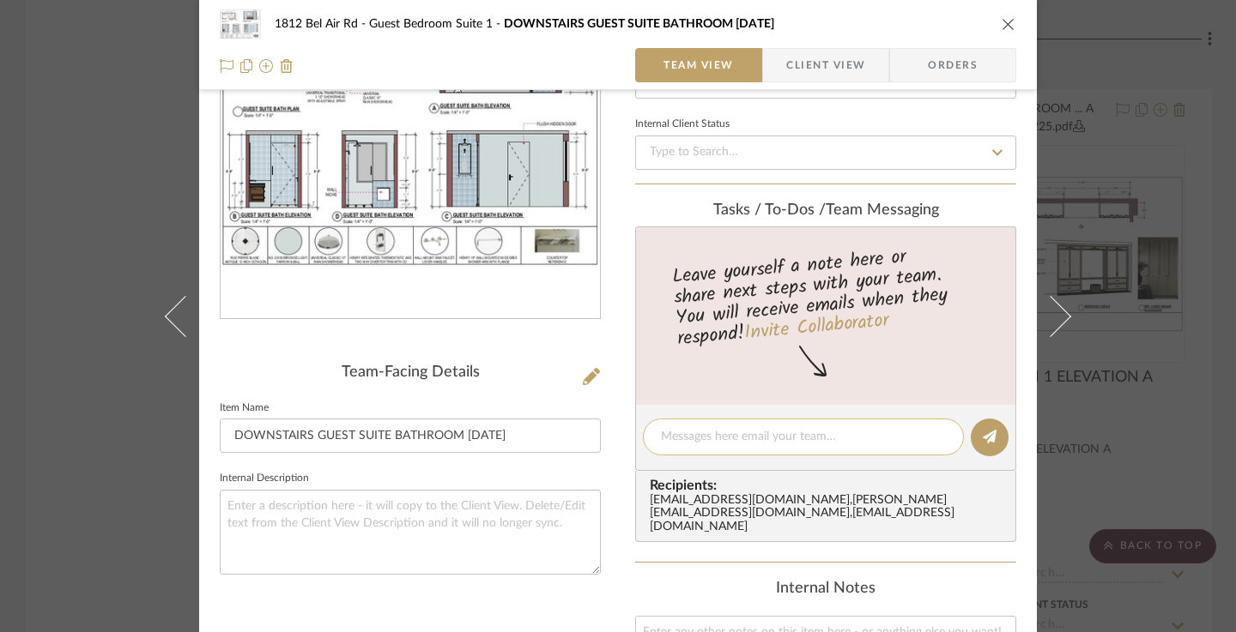
click at [716, 445] on textarea at bounding box center [803, 437] width 285 height 18
type textarea "u"
paste textarea "DOWNSTAIRS GUEST SUITE BATHROOM [DATE]"
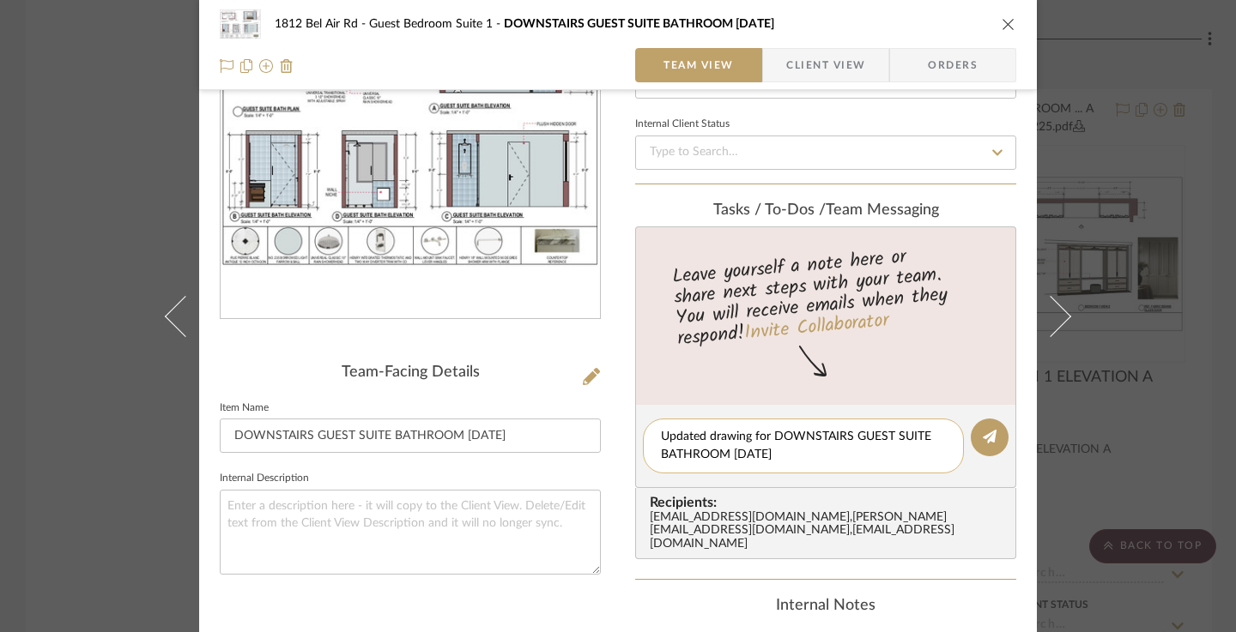
scroll to position [0, 0]
type textarea "Updated drawing for DOWNSTAIRS GUEST SUITE BATHROOM"
click at [983, 430] on icon at bounding box center [990, 437] width 14 height 14
